Goal: Transaction & Acquisition: Book appointment/travel/reservation

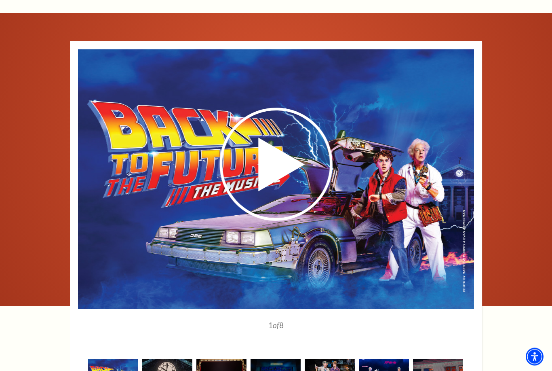
scroll to position [1273, 0]
click at [274, 151] on use at bounding box center [276, 164] width 113 height 113
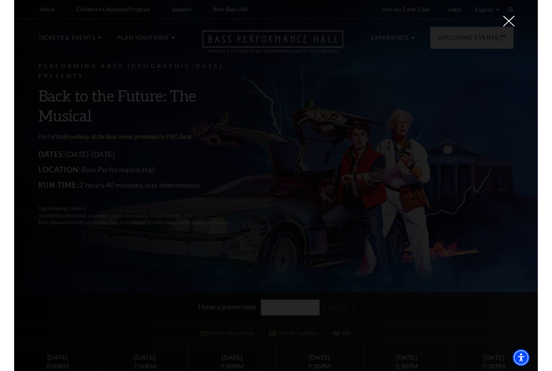
scroll to position [1209, 0]
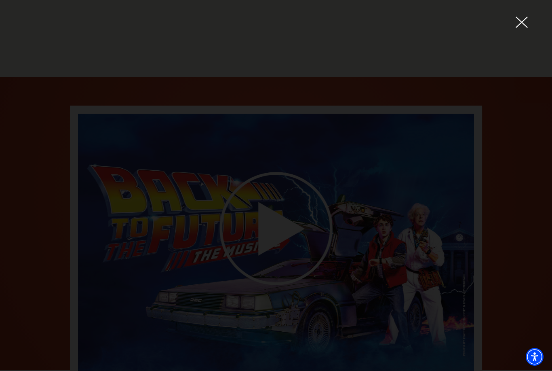
click at [519, 23] on icon at bounding box center [522, 22] width 12 height 12
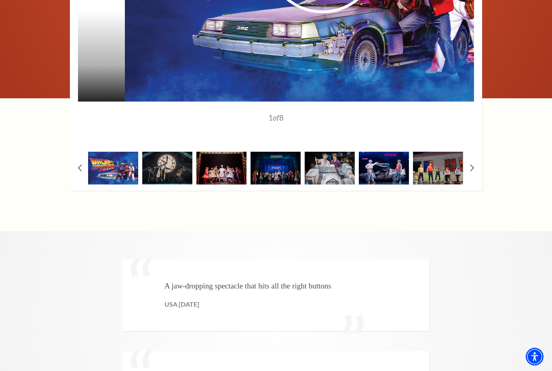
scroll to position [1481, 0]
click at [107, 152] on img at bounding box center [113, 168] width 50 height 33
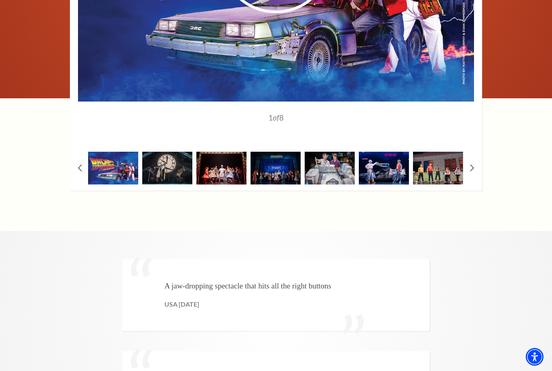
click at [115, 152] on img at bounding box center [113, 168] width 50 height 33
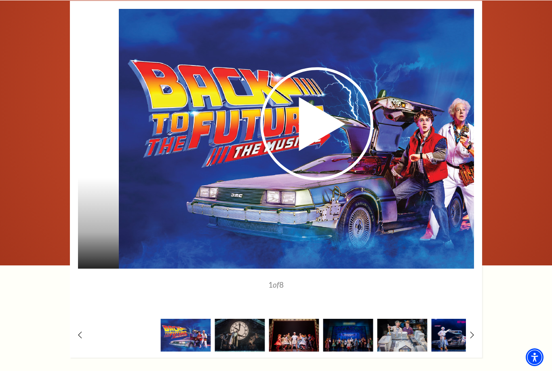
scroll to position [1314, 0]
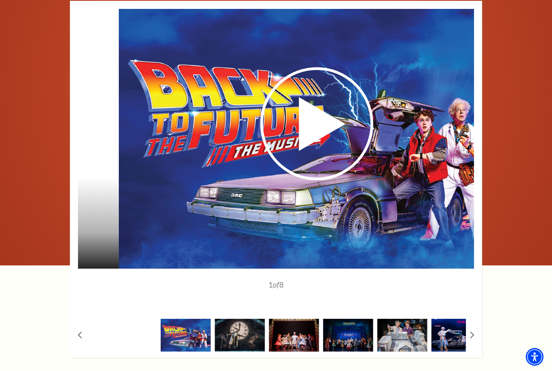
click at [325, 116] on icon at bounding box center [317, 123] width 198 height 115
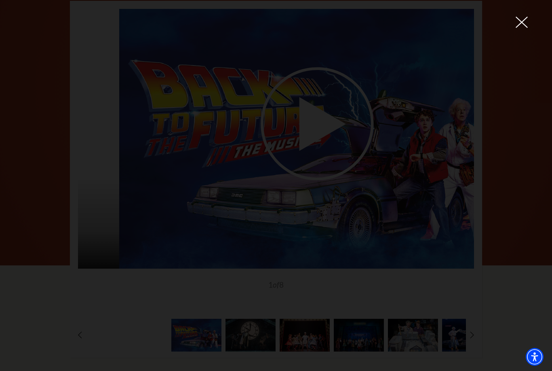
click at [521, 24] on icon at bounding box center [522, 22] width 12 height 12
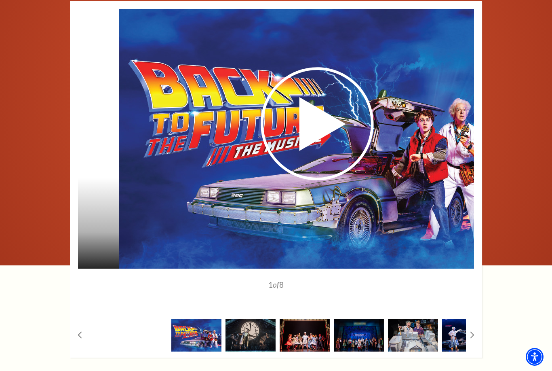
click at [257, 325] on img at bounding box center [251, 335] width 50 height 33
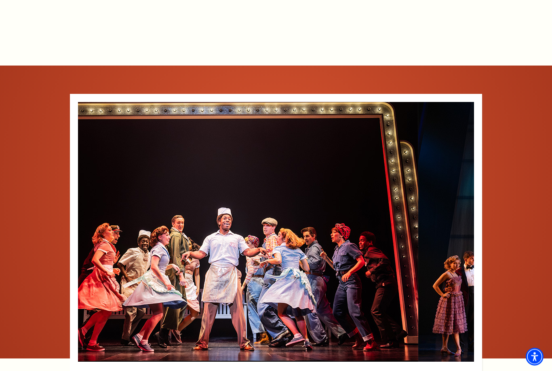
scroll to position [1223, 0]
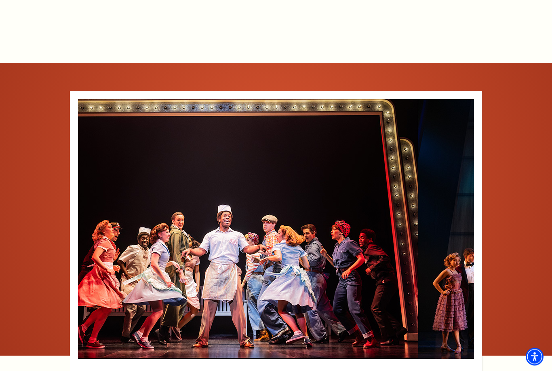
click at [320, 228] on img at bounding box center [220, 228] width 396 height 259
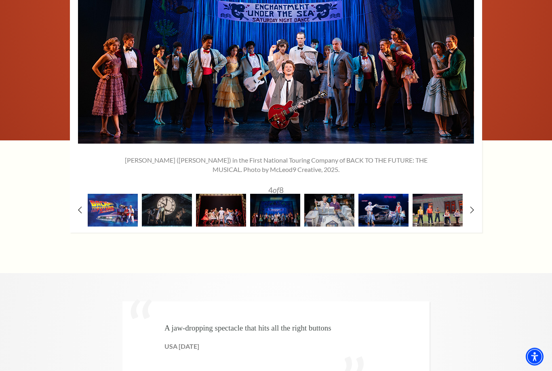
scroll to position [1439, 0]
click at [232, 200] on img at bounding box center [221, 210] width 50 height 33
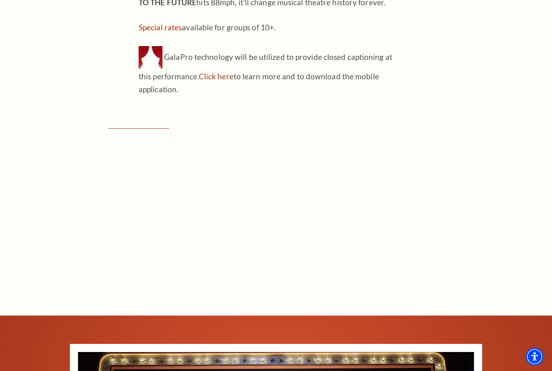
scroll to position [971, 0]
click at [483, 116] on div "Connect with us on Tickets & Events / Back to the Future On-Sale Notification B…" at bounding box center [276, 325] width 552 height 1639
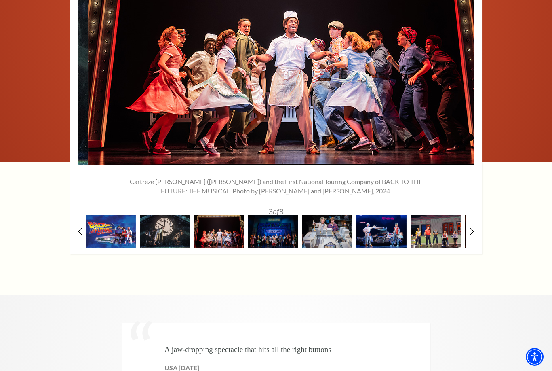
scroll to position [1417, 0]
